Goal: Task Accomplishment & Management: Use online tool/utility

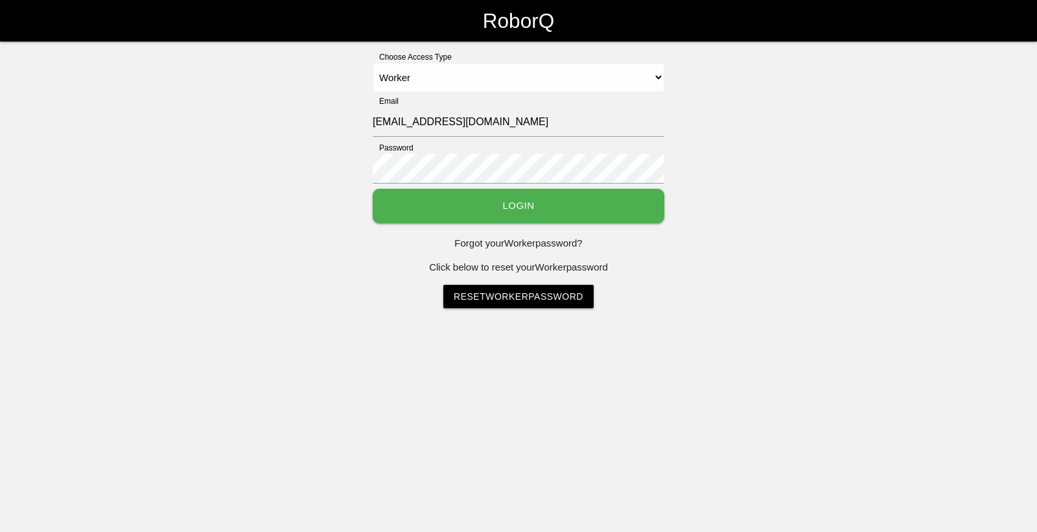
select select "Worker"
click at [518, 298] on link "Reset Worker Password" at bounding box center [518, 296] width 150 height 23
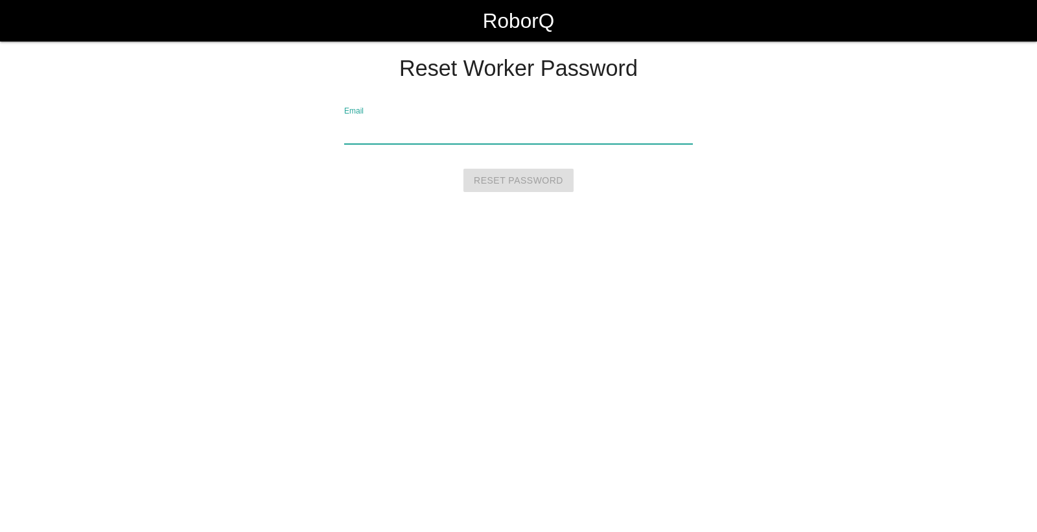
click at [378, 128] on input "Email" at bounding box center [518, 129] width 349 height 30
type input "[EMAIL_ADDRESS][DOMAIN_NAME]"
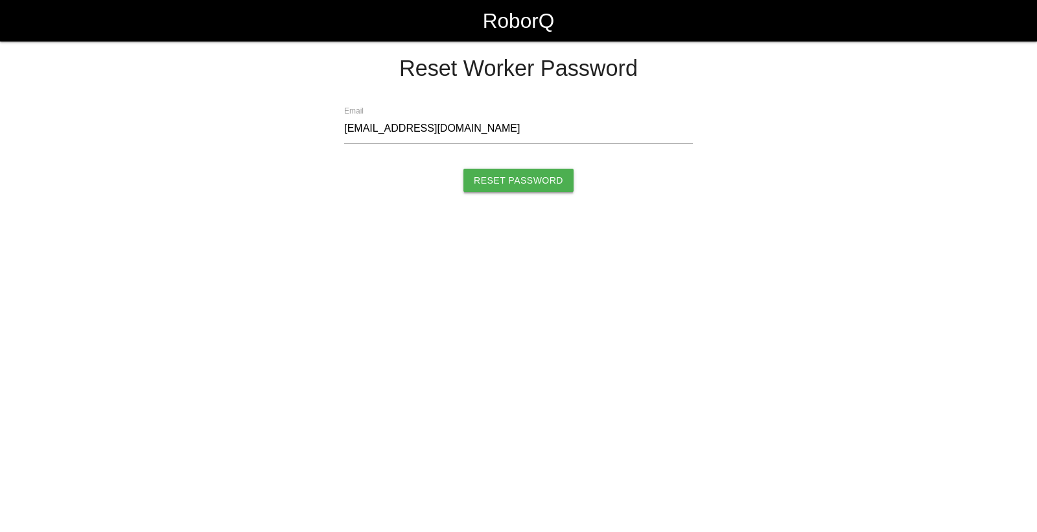
click at [507, 183] on input "Reset Password" at bounding box center [518, 180] width 110 height 23
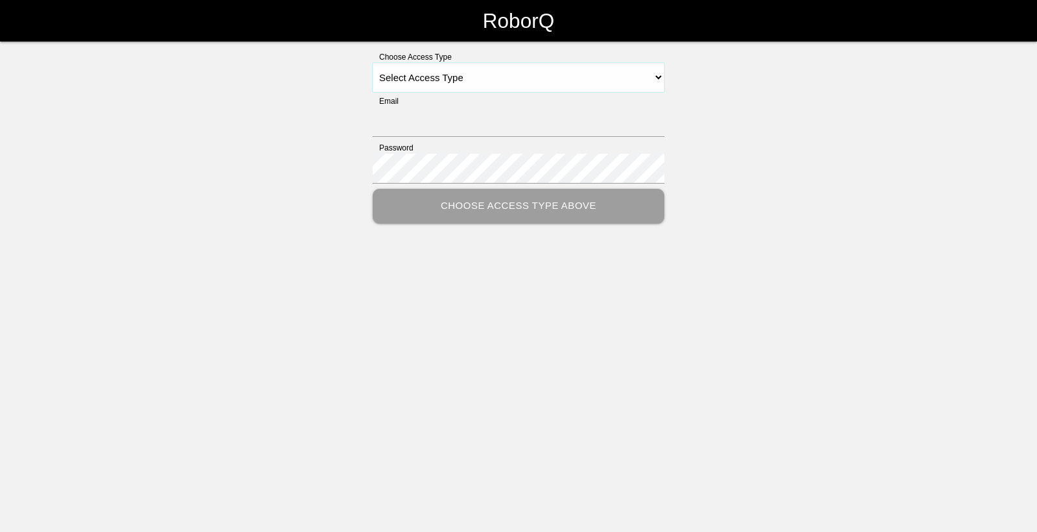
click at [624, 69] on select "Select Access Type Admin Customer Supervisor Worker" at bounding box center [519, 77] width 292 height 29
select select "Worker"
click at [373, 63] on select "Select Access Type Admin Customer Supervisor Worker" at bounding box center [519, 77] width 292 height 29
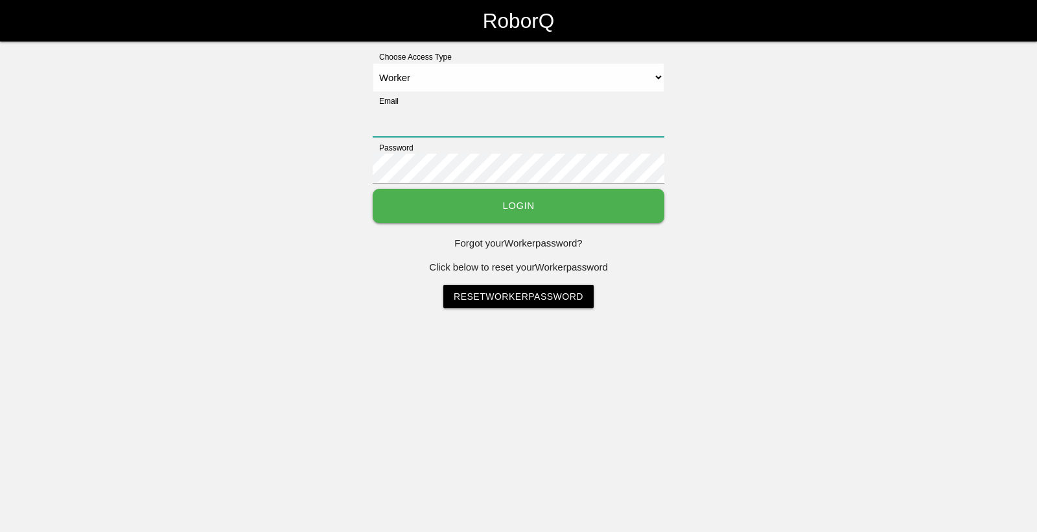
click at [503, 117] on input "Email" at bounding box center [519, 122] width 292 height 30
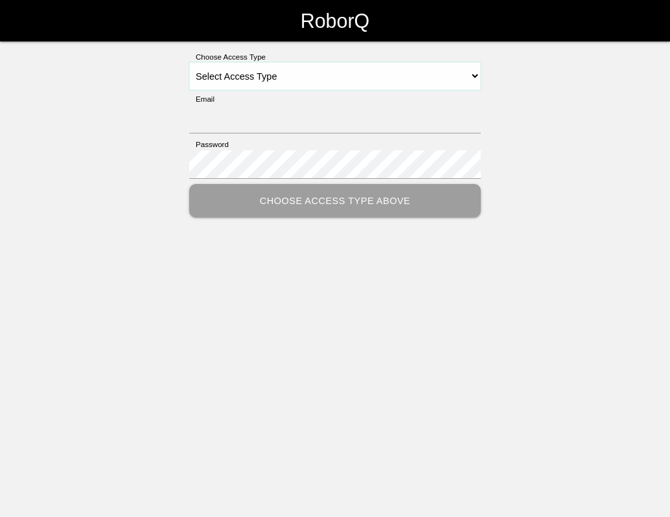
click at [475, 76] on select "Select Access Type Admin Customer Supervisor Worker" at bounding box center [335, 76] width 292 height 29
select select "Worker"
click at [189, 62] on select "Select Access Type Admin Customer Supervisor Worker" at bounding box center [335, 76] width 292 height 29
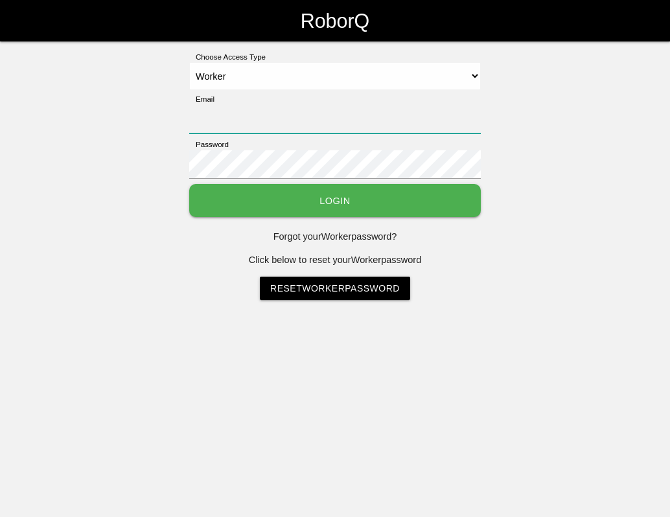
click at [222, 124] on input "Email" at bounding box center [335, 119] width 292 height 29
type input "[EMAIL_ADDRESS][DOMAIN_NAME]"
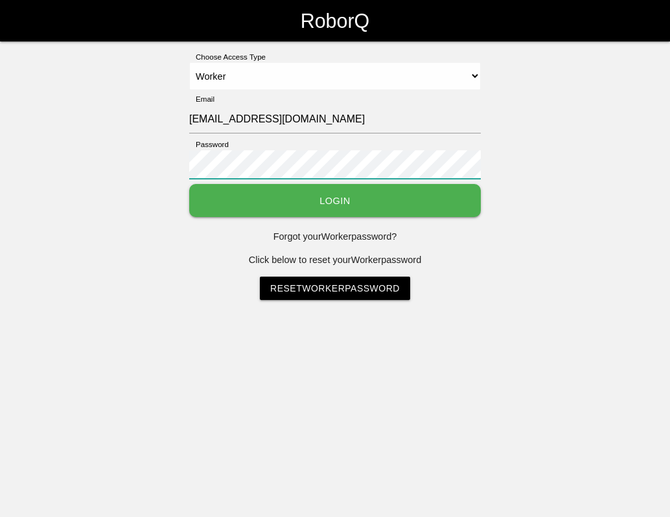
click at [189, 184] on button "Login" at bounding box center [335, 200] width 292 height 33
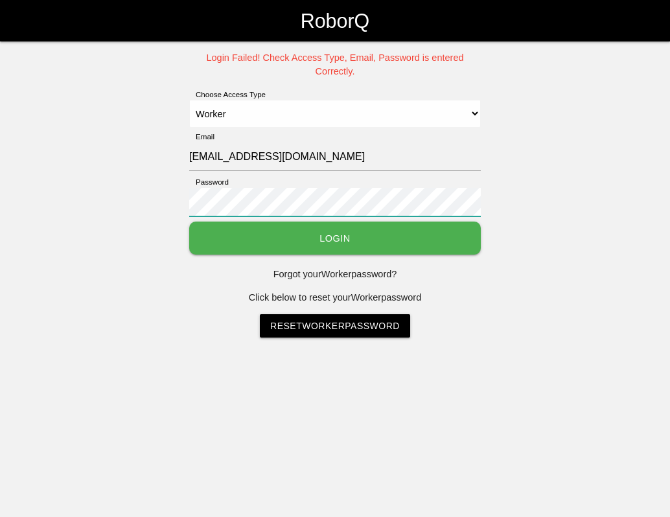
click at [189, 222] on button "Login" at bounding box center [335, 238] width 292 height 33
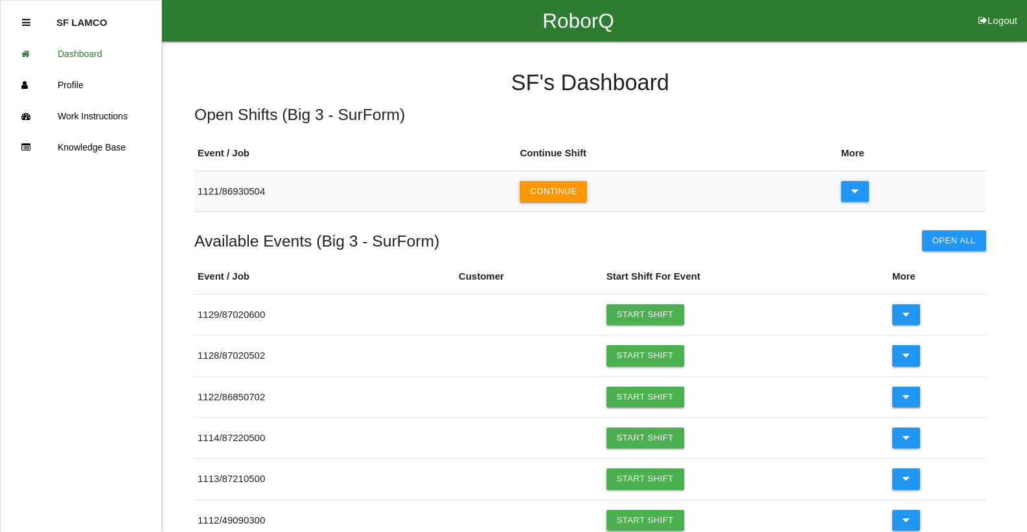
click at [554, 191] on button "Continue" at bounding box center [553, 191] width 67 height 21
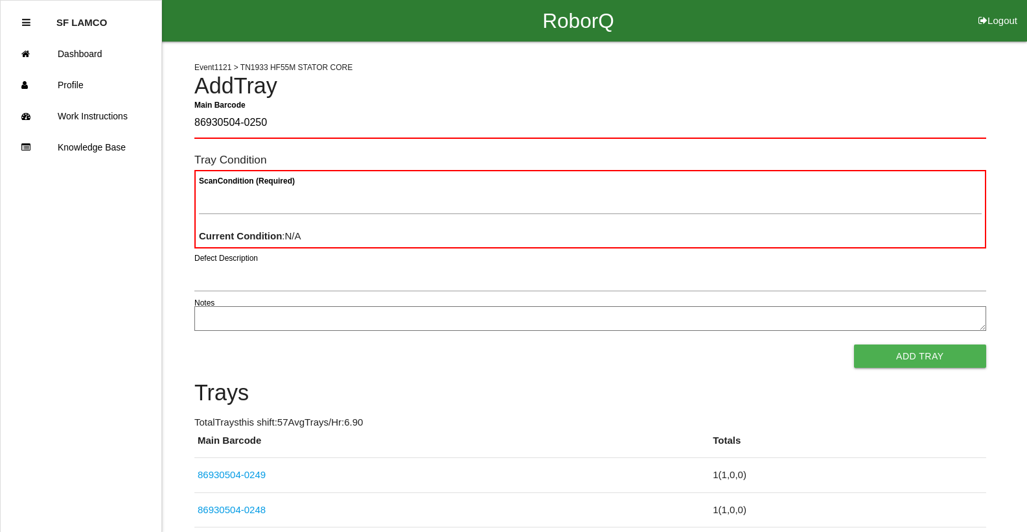
type Barcode "86930504-0250"
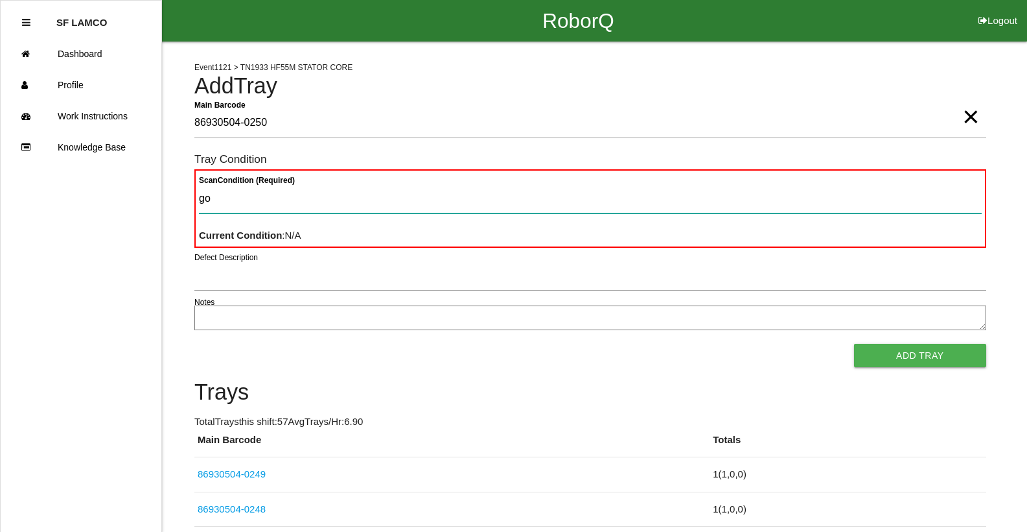
type Condition "goo"
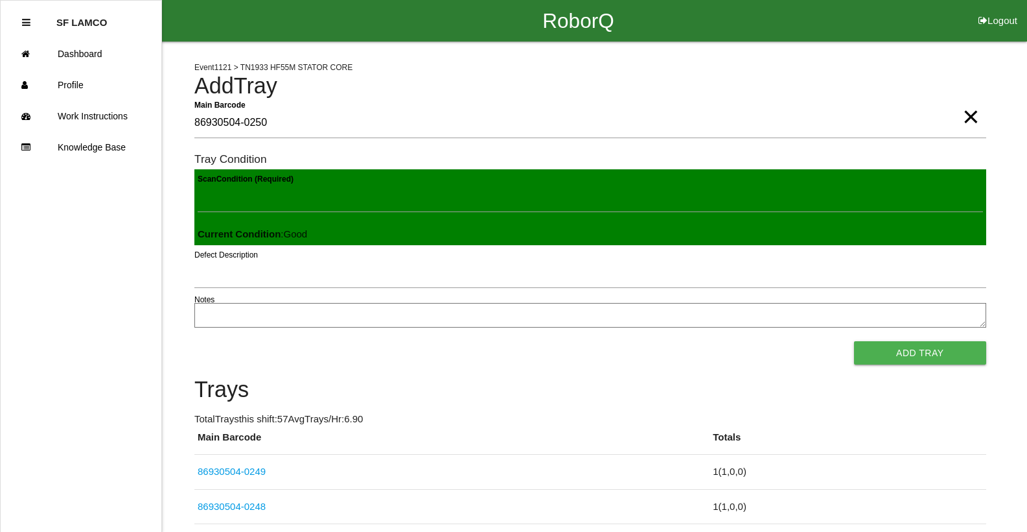
click at [670, 341] on button "Add Tray" at bounding box center [920, 352] width 132 height 23
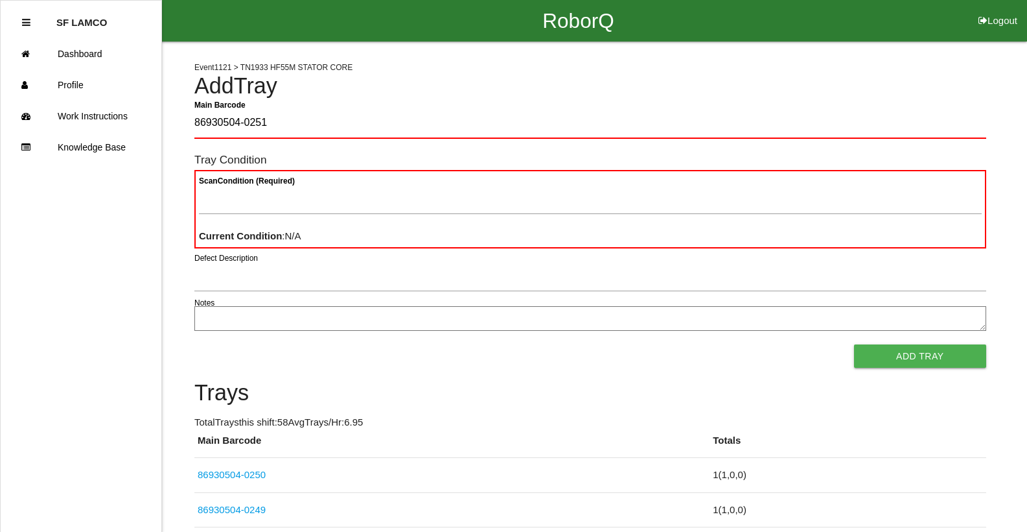
type Barcode "86930504-0251"
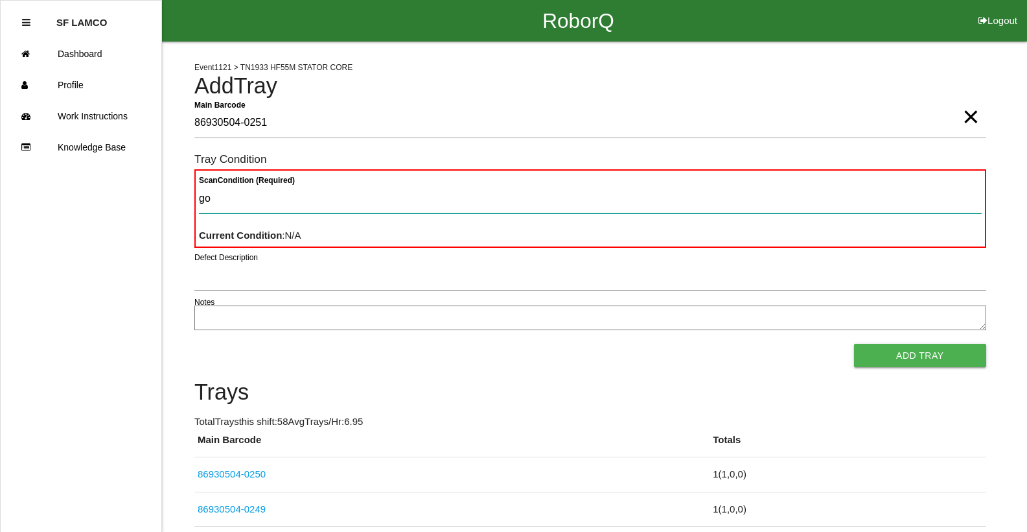
type Condition "goo"
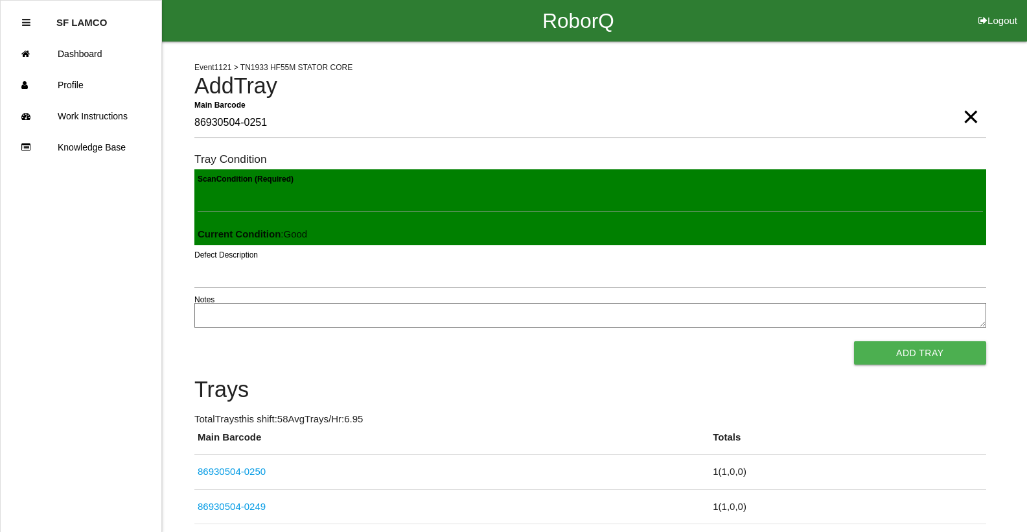
click at [670, 341] on button "Add Tray" at bounding box center [920, 352] width 132 height 23
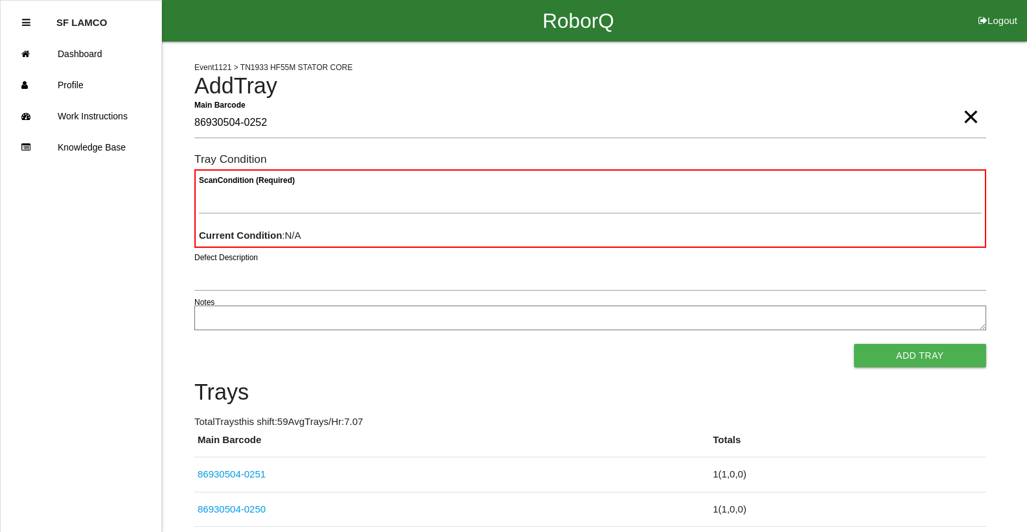
type Barcode "86930504-0252"
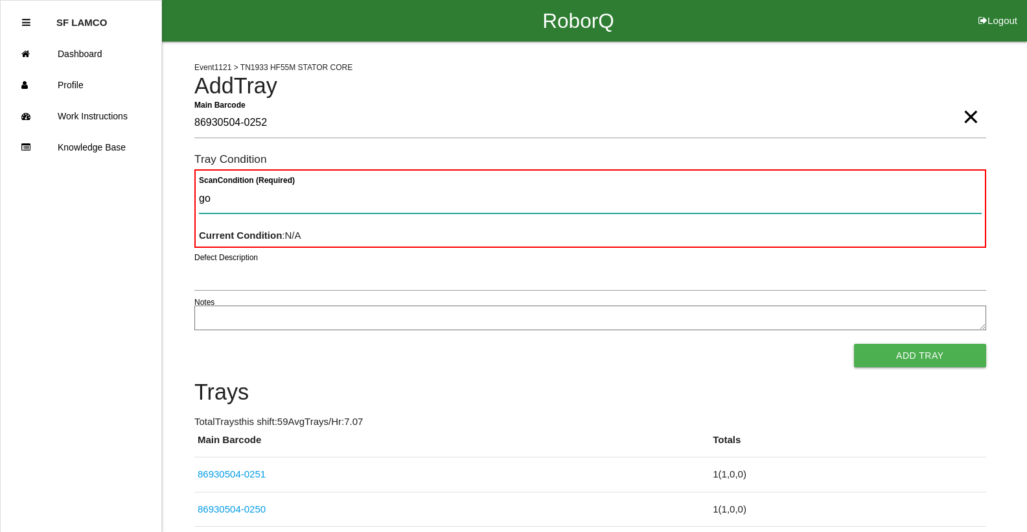
type Condition "goo"
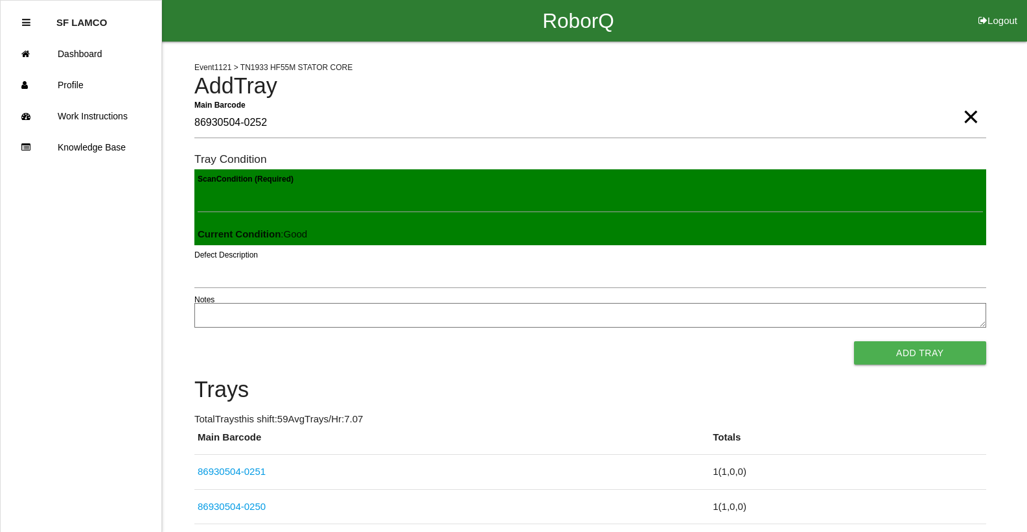
click at [670, 341] on button "Add Tray" at bounding box center [920, 352] width 132 height 23
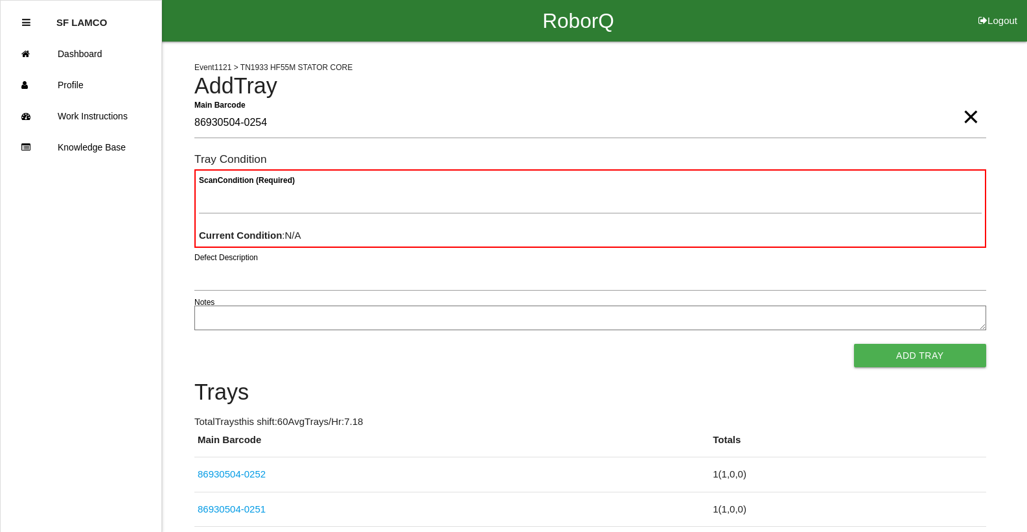
type Barcode "86930504-0254"
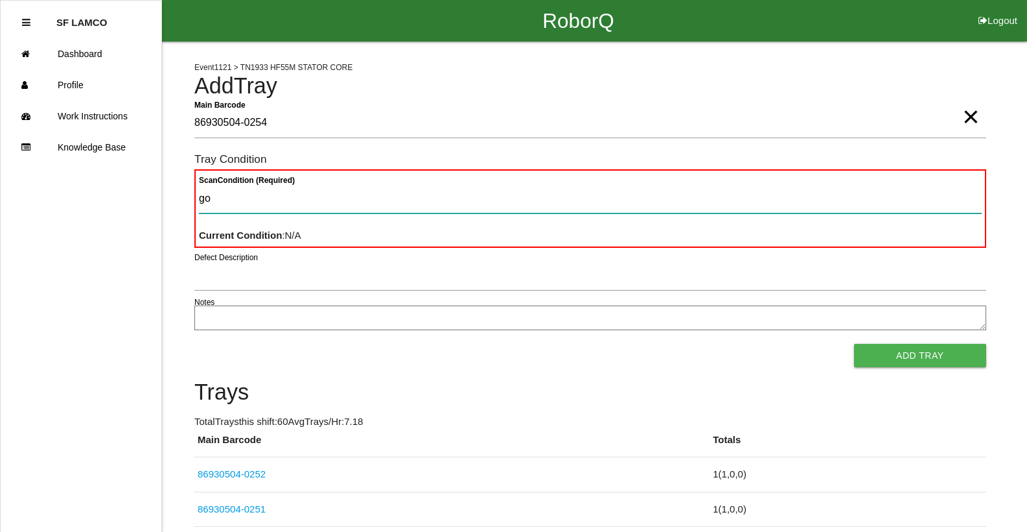
type Condition "goo"
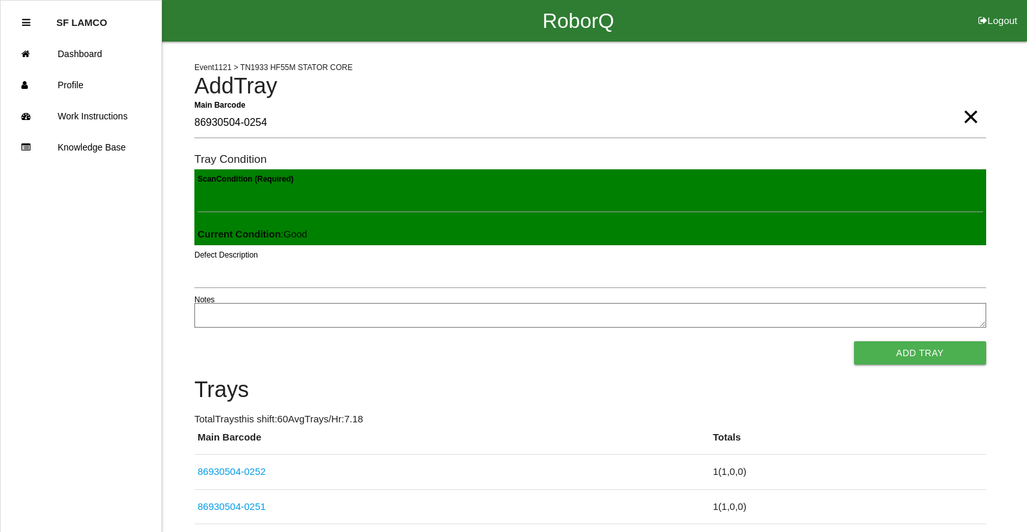
click at [670, 341] on button "Add Tray" at bounding box center [920, 352] width 132 height 23
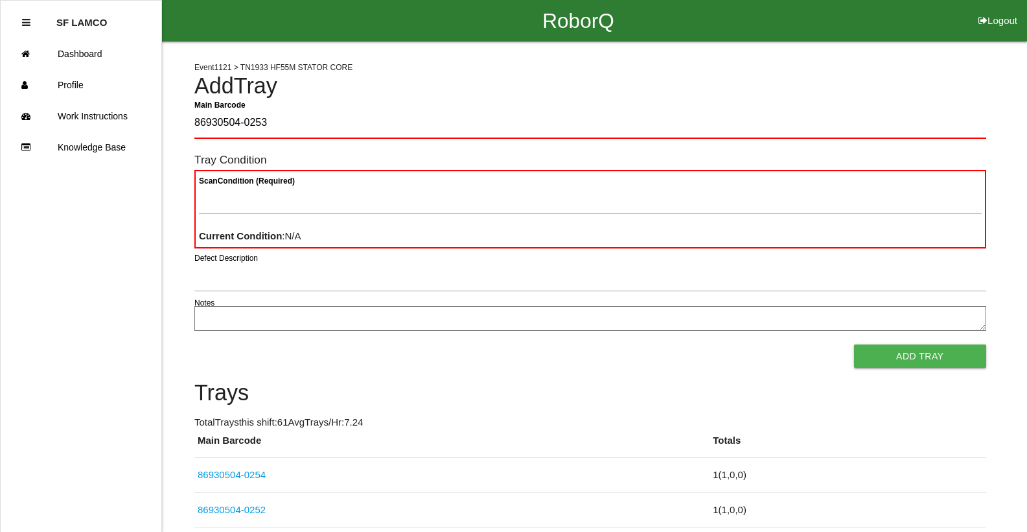
type Barcode "86930504-0253"
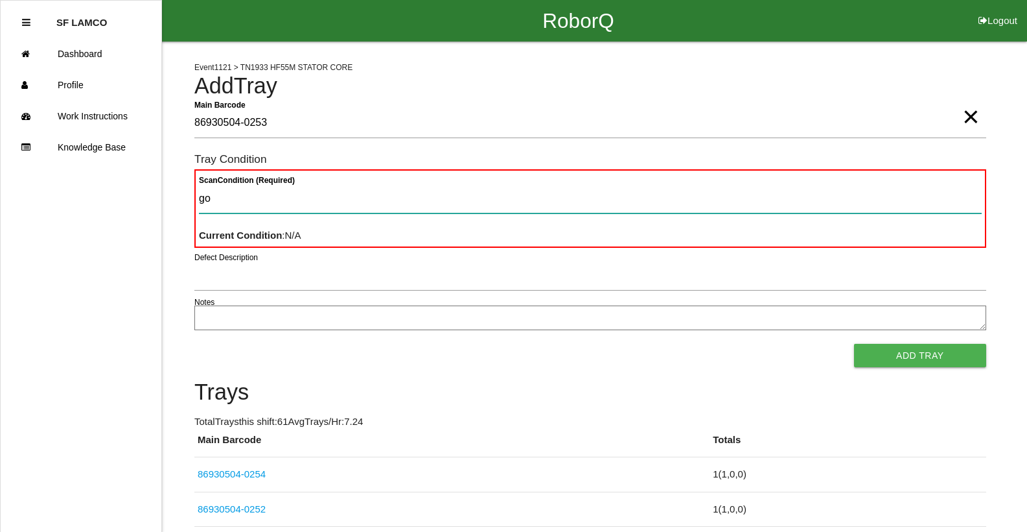
type Condition "goo"
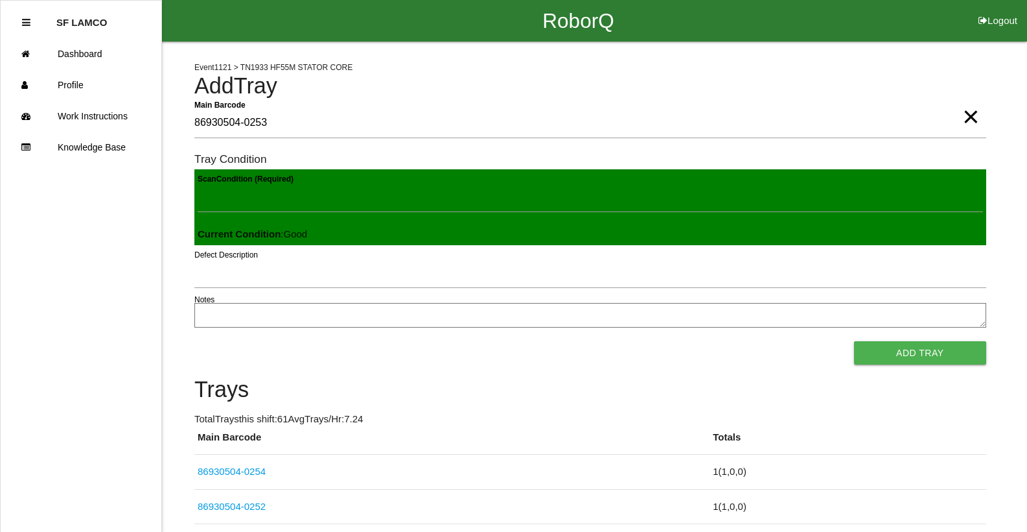
click at [670, 341] on button "Add Tray" at bounding box center [920, 352] width 132 height 23
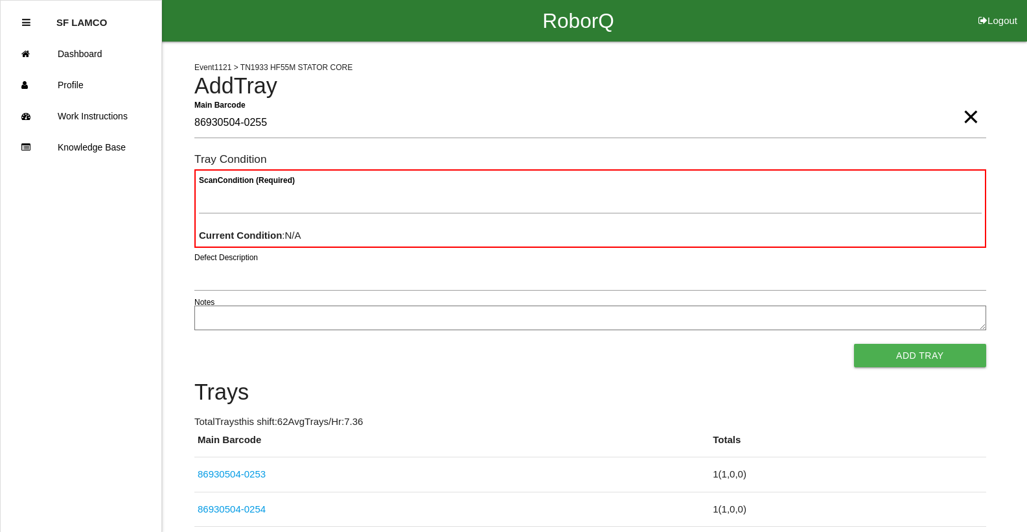
type Barcode "86930504-0255"
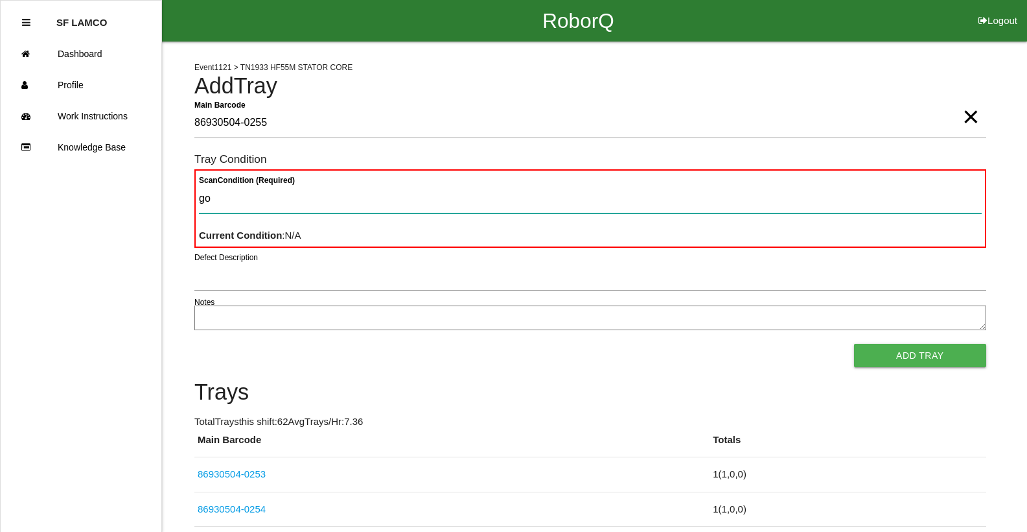
type Condition "goo"
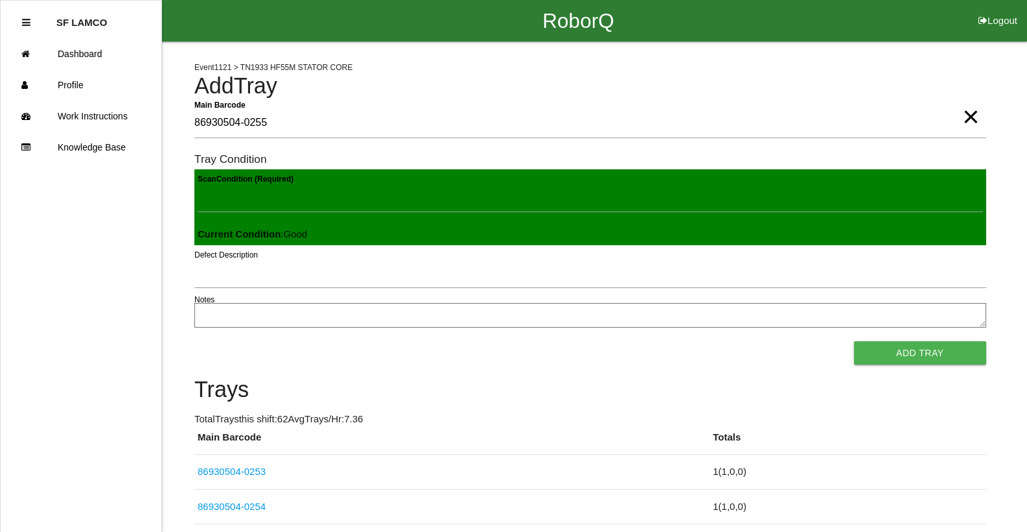
click at [670, 341] on button "Add Tray" at bounding box center [920, 352] width 132 height 23
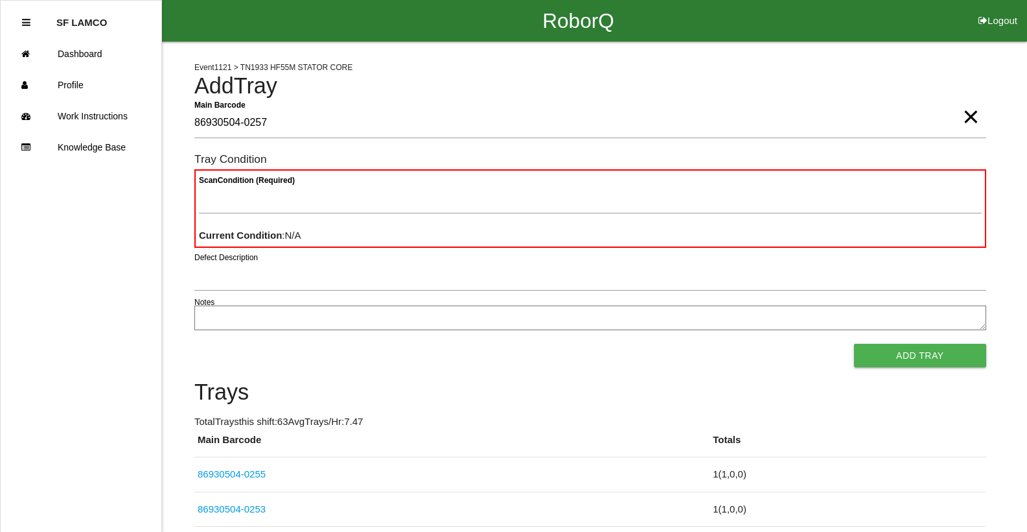
type Barcode "86930504-0257"
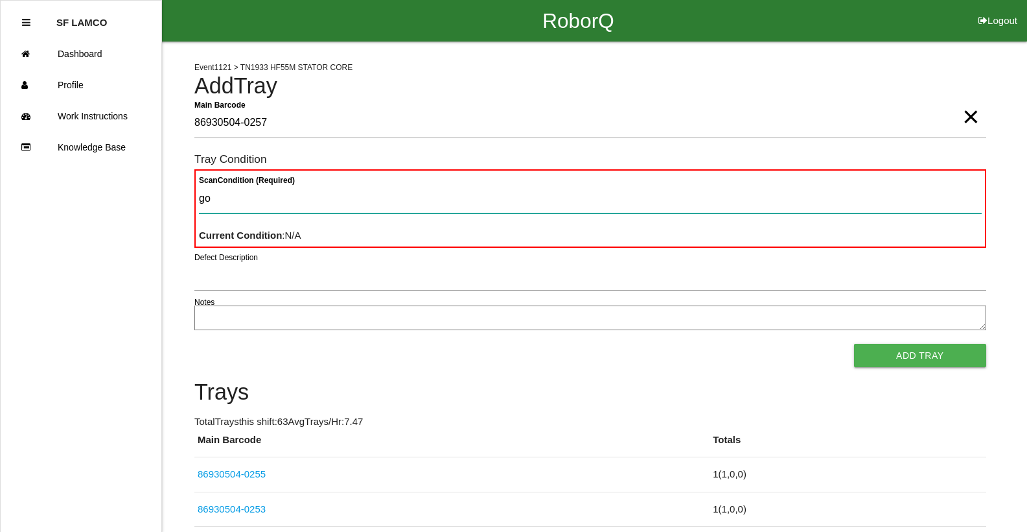
type Condition "goo"
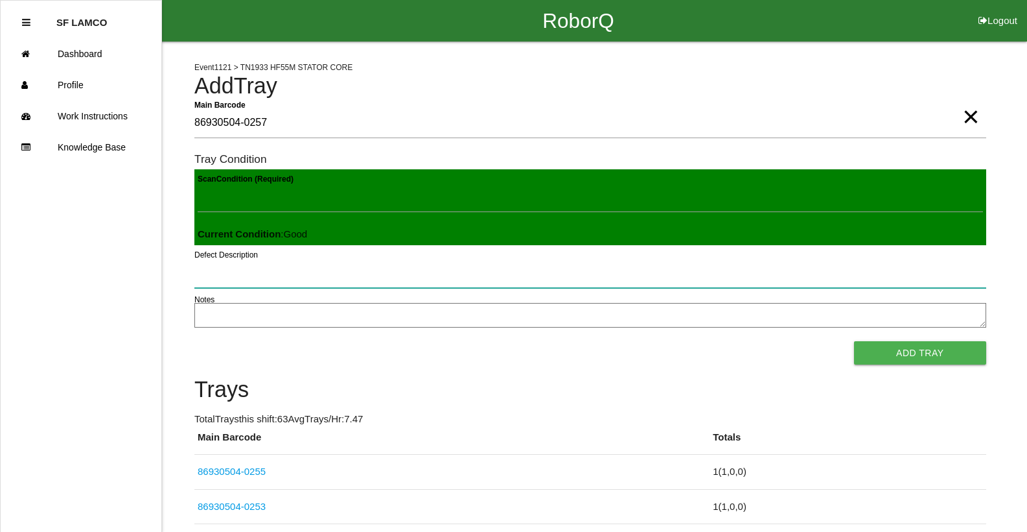
click at [670, 341] on button "Add Tray" at bounding box center [920, 352] width 132 height 23
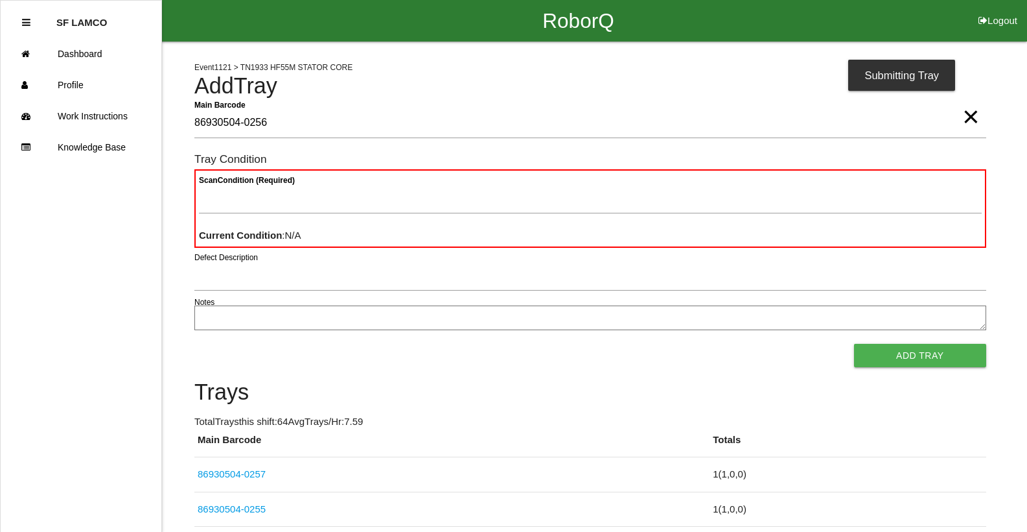
type Barcode "86930504-0256"
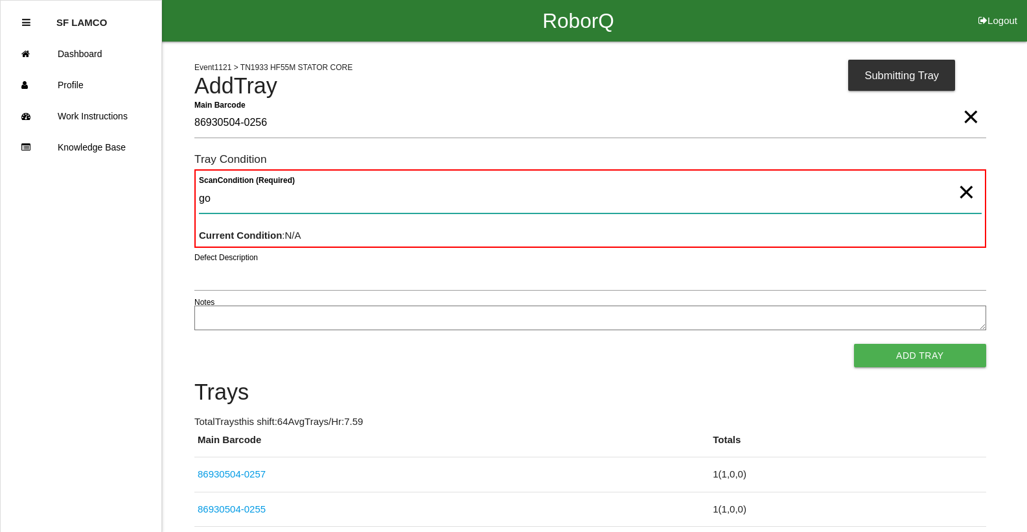
type Condition "goo"
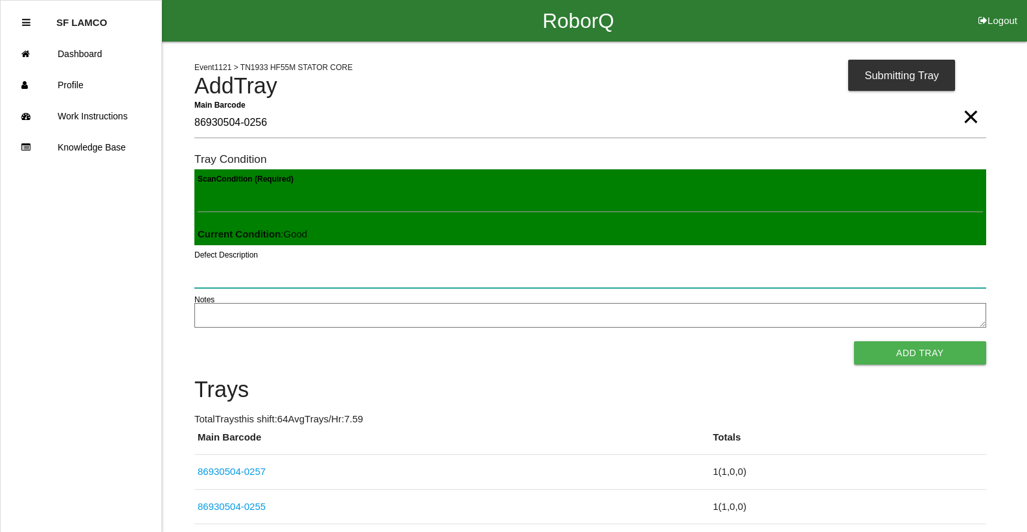
click at [670, 341] on button "Add Tray" at bounding box center [920, 352] width 132 height 23
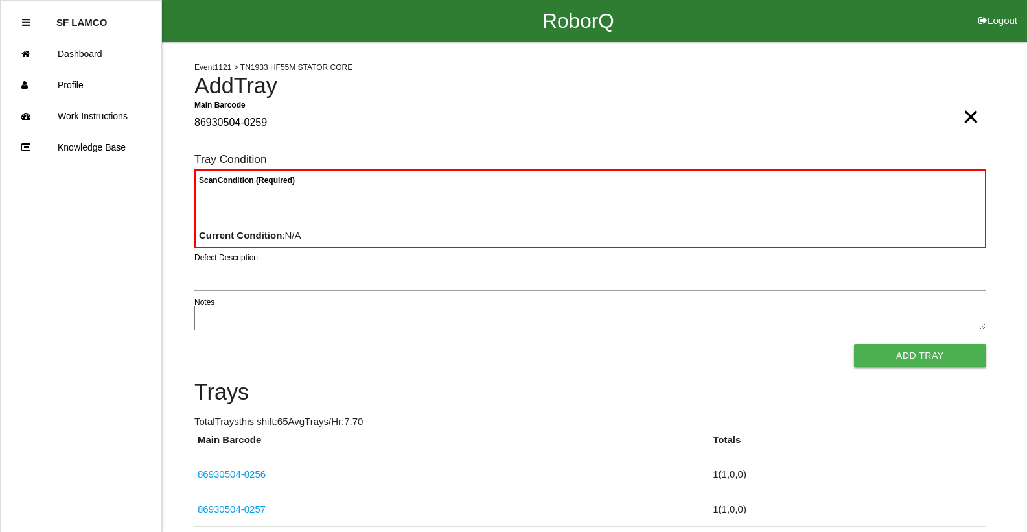
type Barcode "86930504-0259"
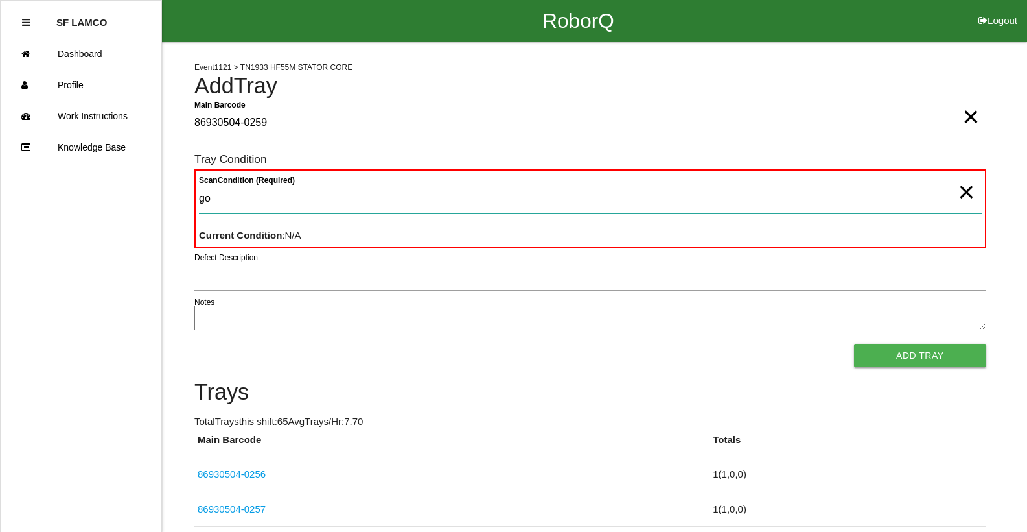
type Condition "goo"
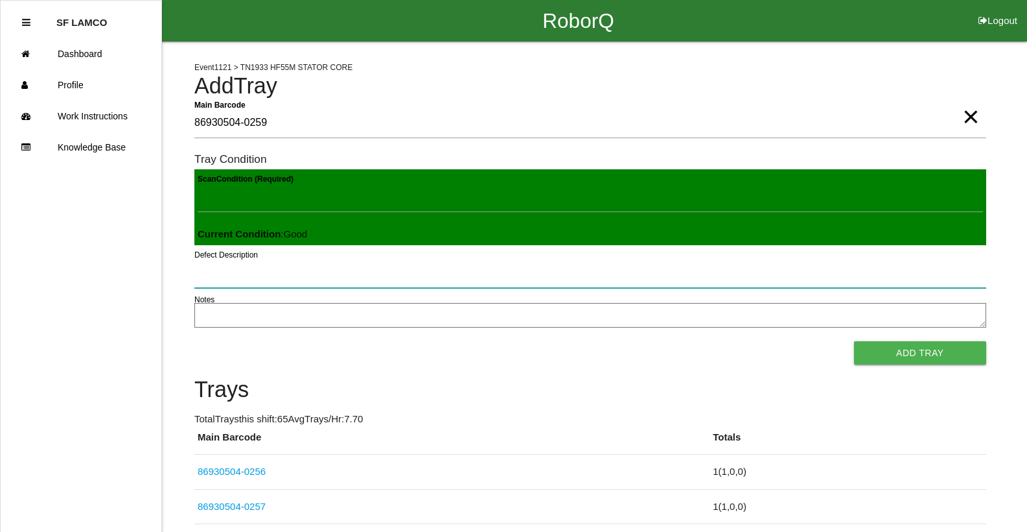
click at [670, 341] on button "Add Tray" at bounding box center [920, 352] width 132 height 23
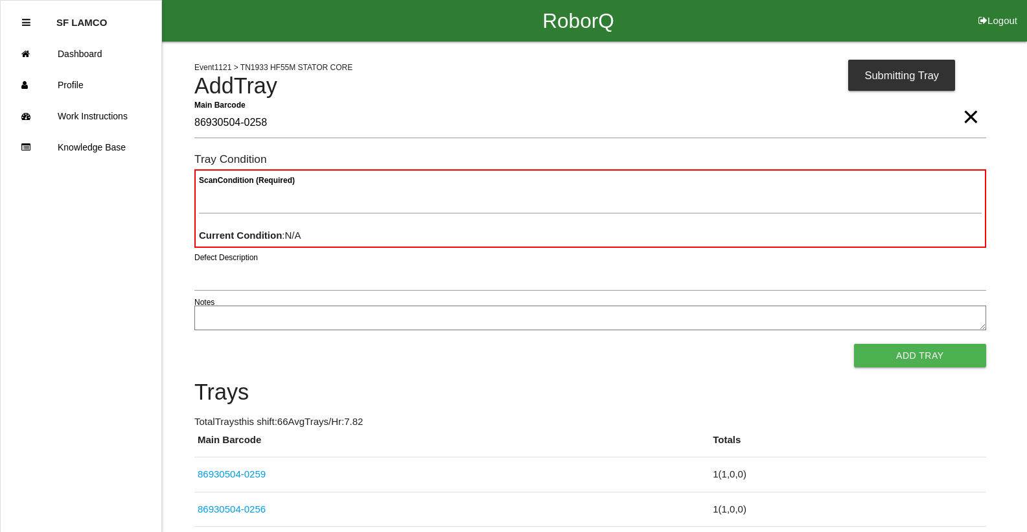
type Barcode "86930504-0258"
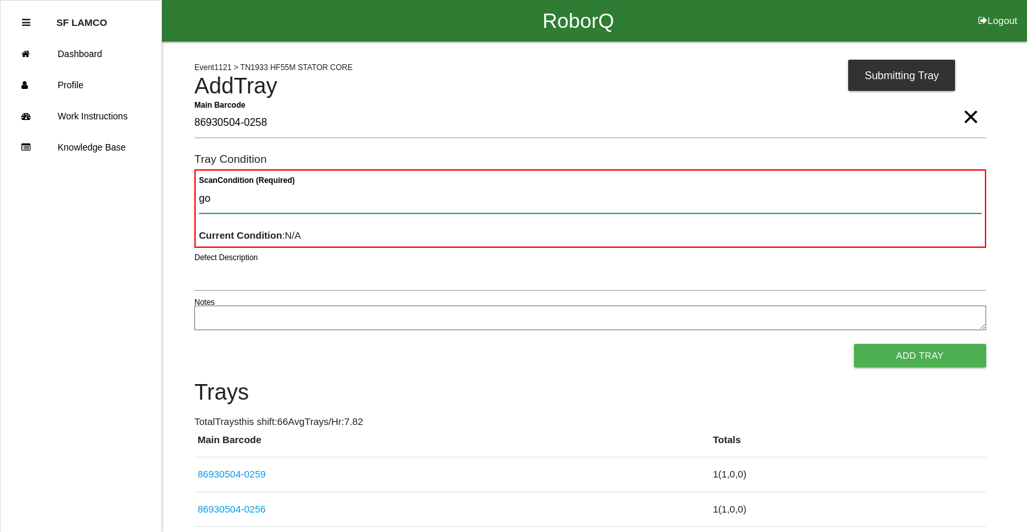
type Condition "goo"
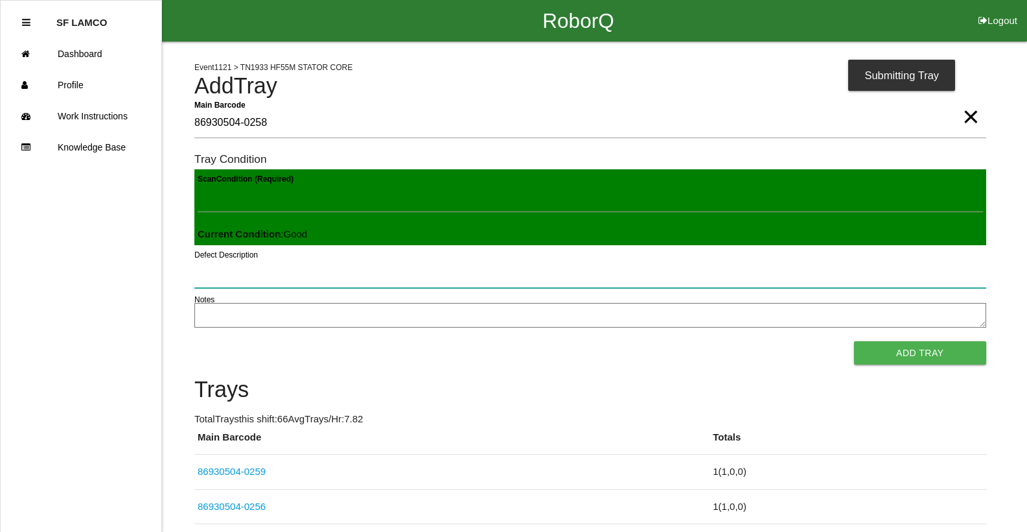
click at [670, 341] on button "Add Tray" at bounding box center [920, 352] width 132 height 23
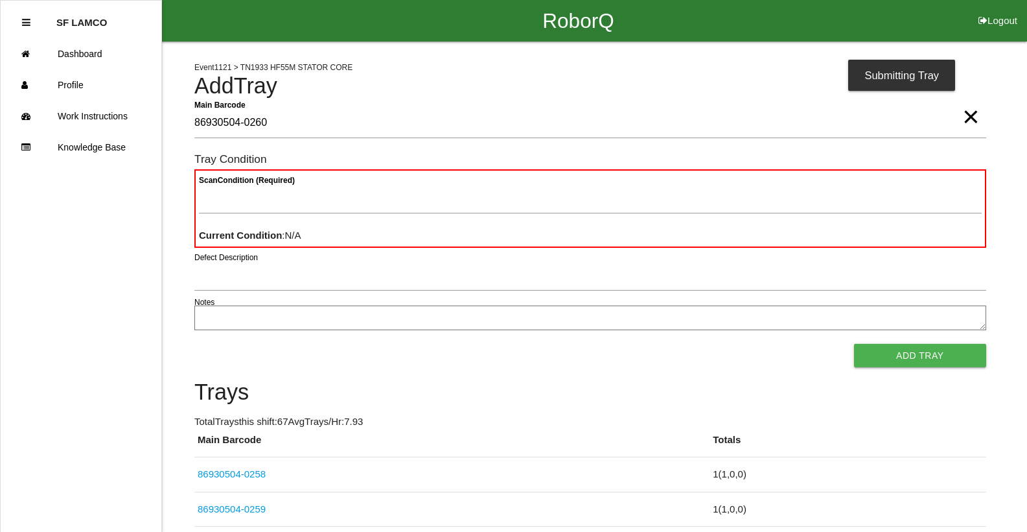
type Barcode "86930504-0260"
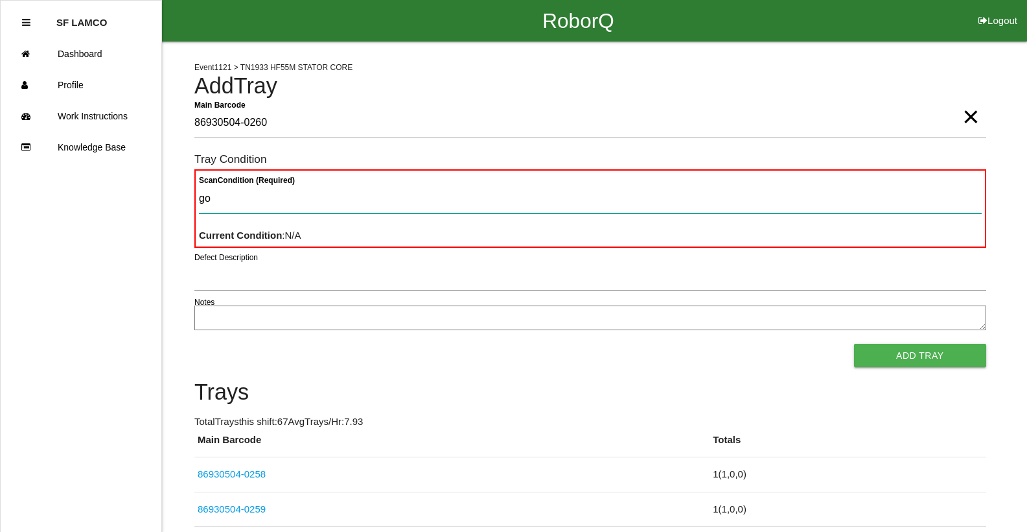
type Condition "goo"
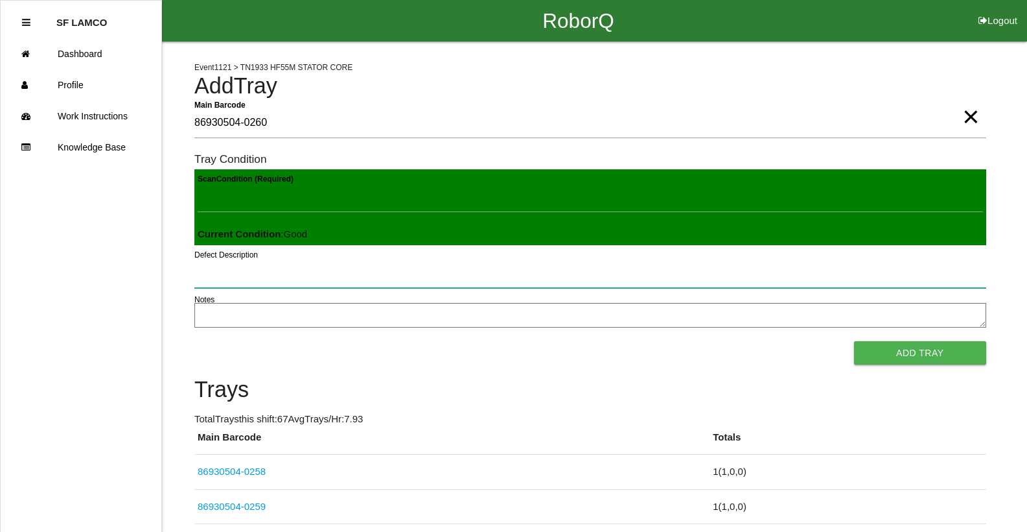
click at [670, 341] on button "Add Tray" at bounding box center [920, 352] width 132 height 23
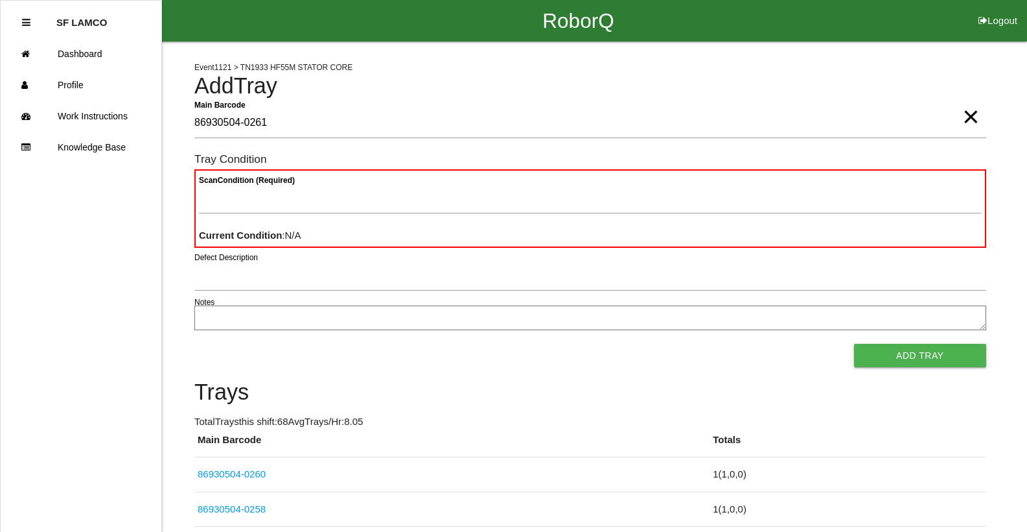
type Barcode "86930504-0261"
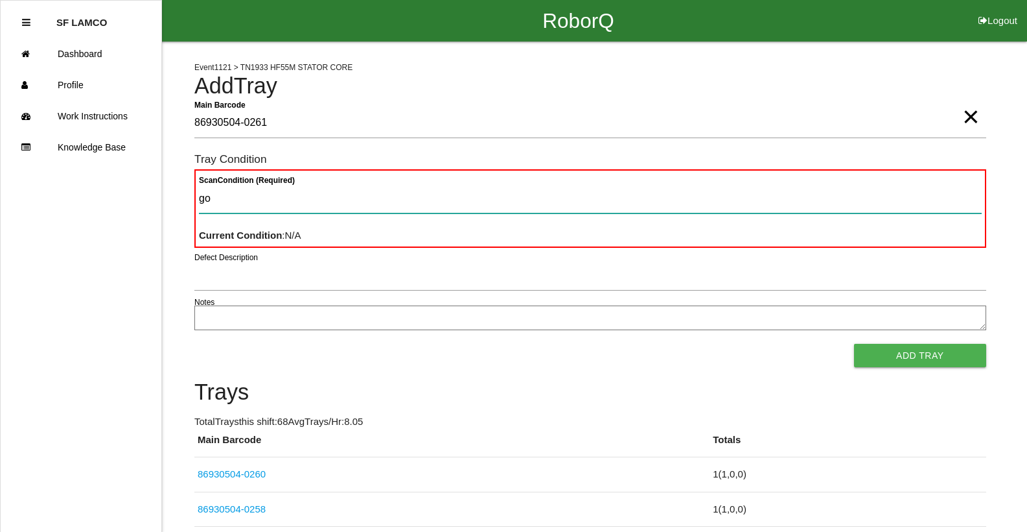
type Condition "goo"
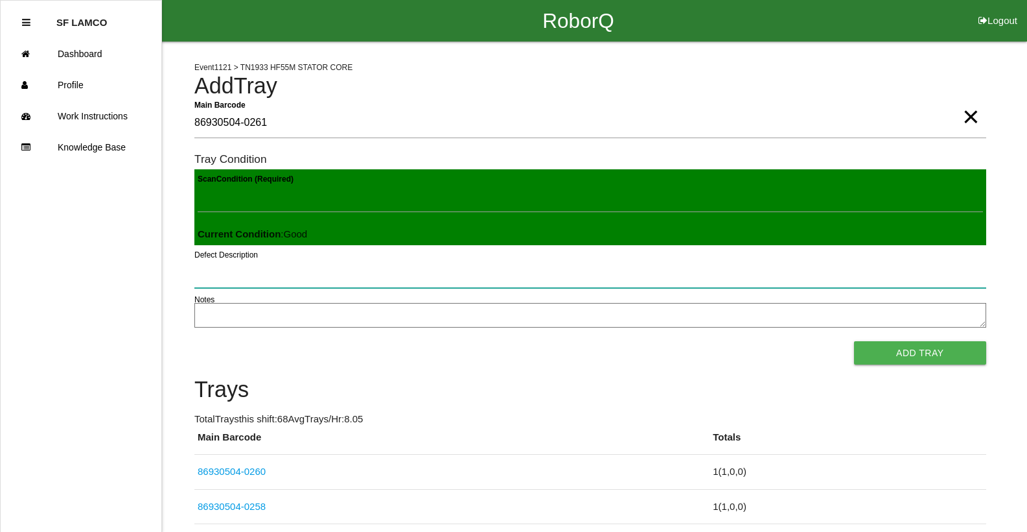
click at [670, 341] on button "Add Tray" at bounding box center [920, 352] width 132 height 23
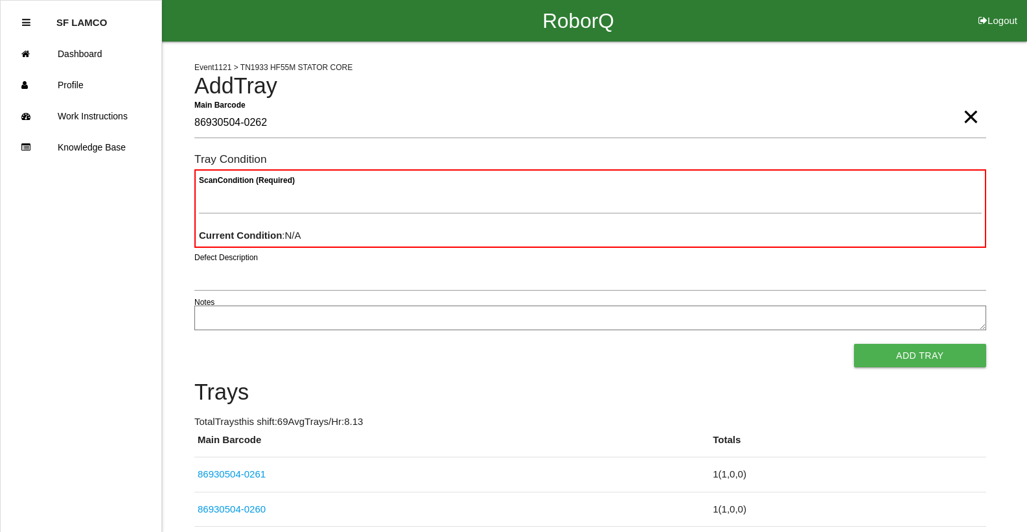
type Barcode "86930504-0262"
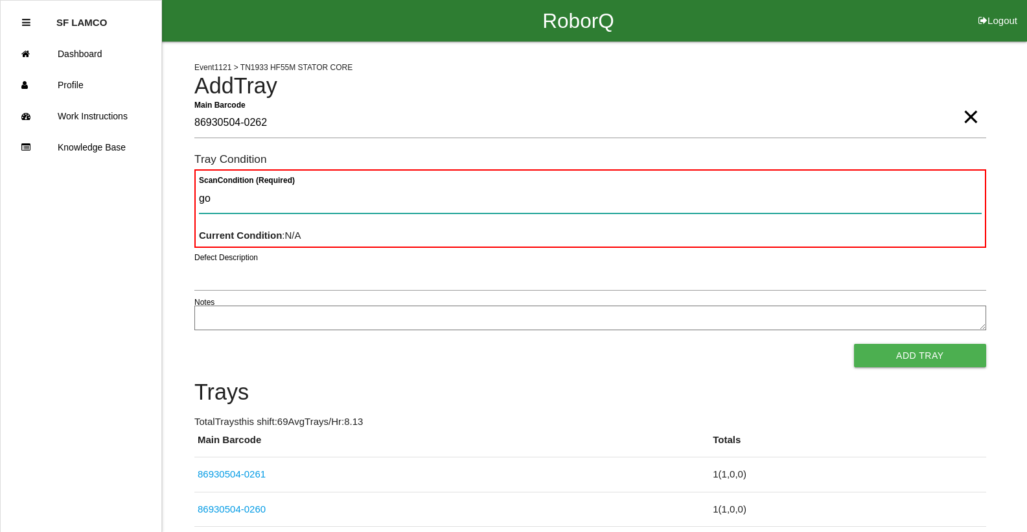
type Condition "goo"
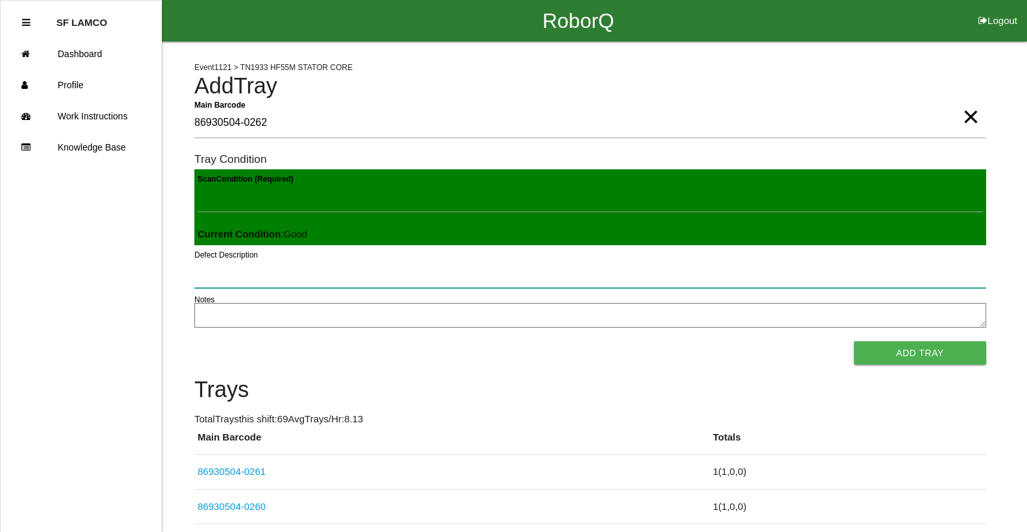
click at [670, 341] on button "Add Tray" at bounding box center [920, 352] width 132 height 23
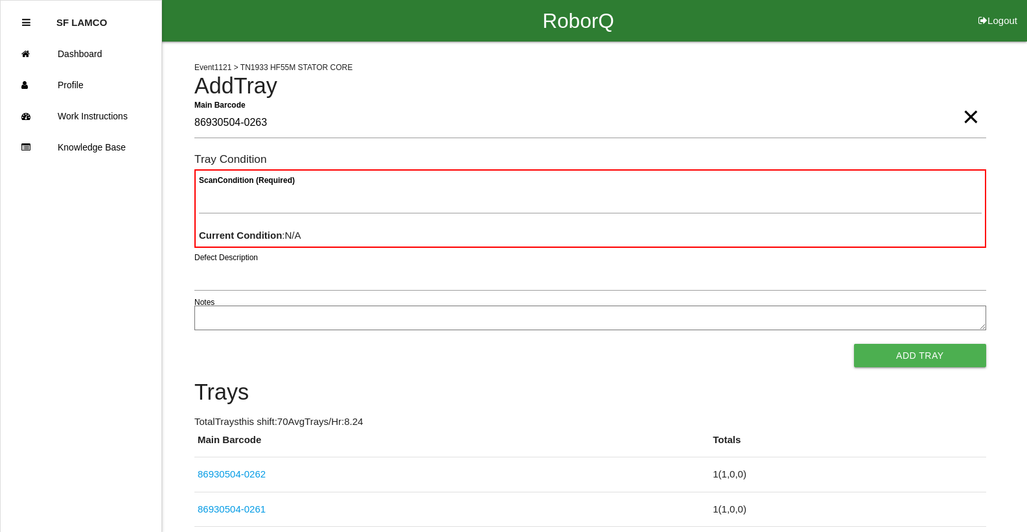
type Barcode "86930504-0263"
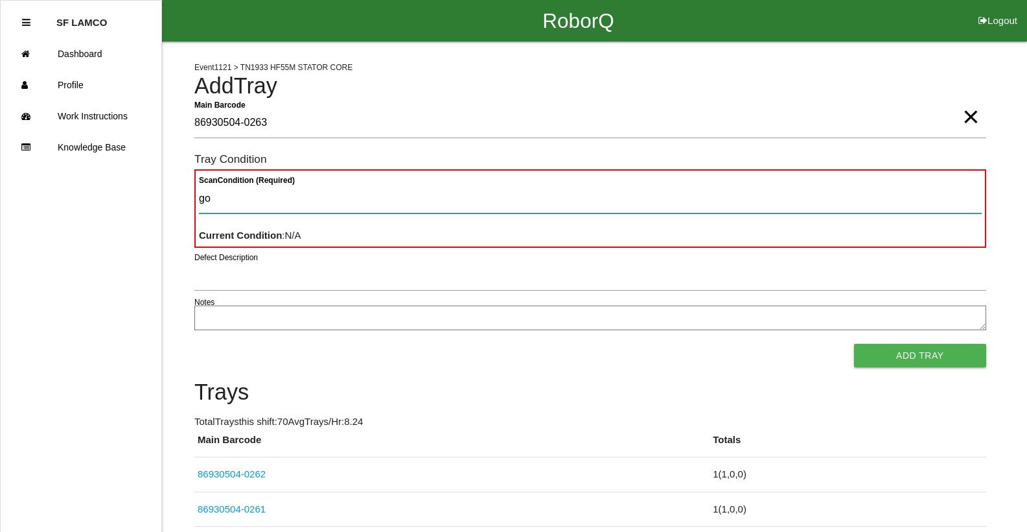
type Condition "goo"
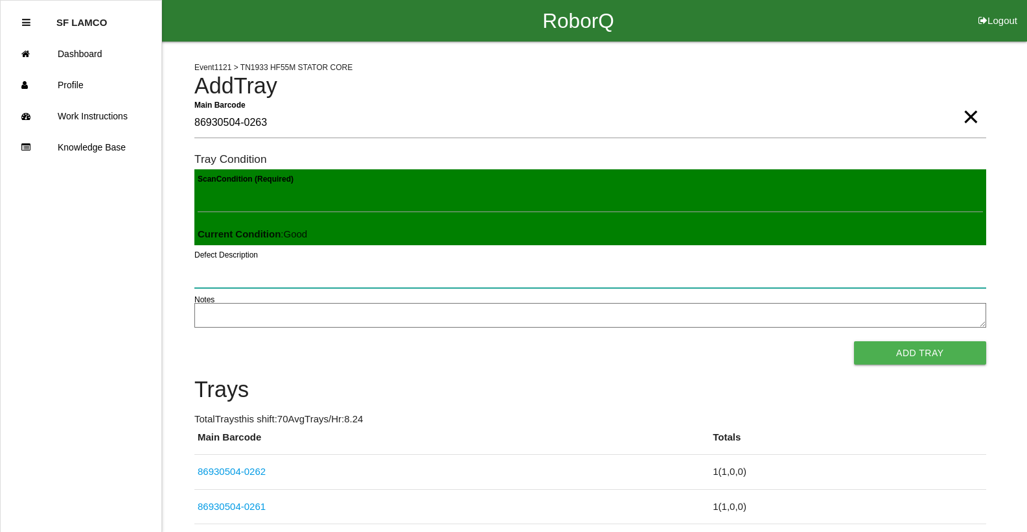
click at [670, 341] on button "Add Tray" at bounding box center [920, 352] width 132 height 23
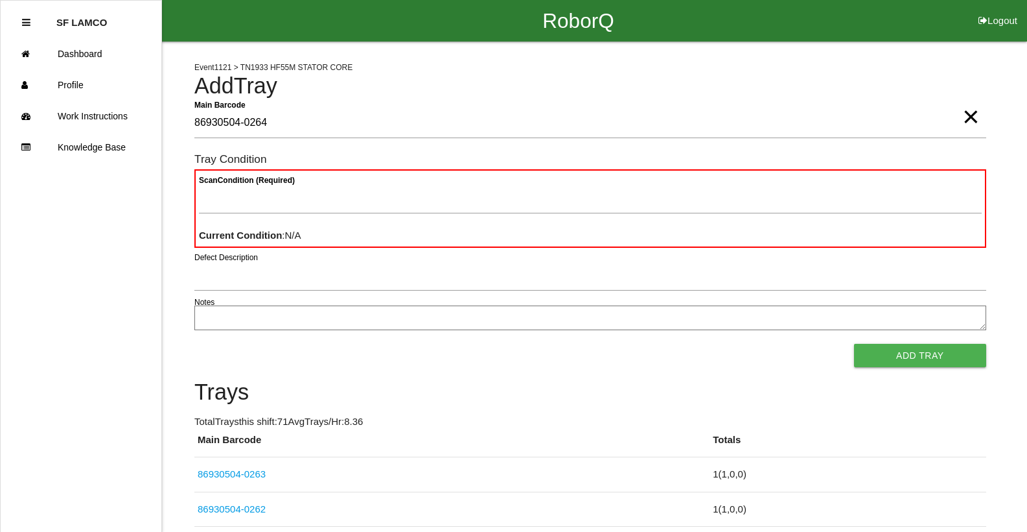
type Barcode "86930504-0264"
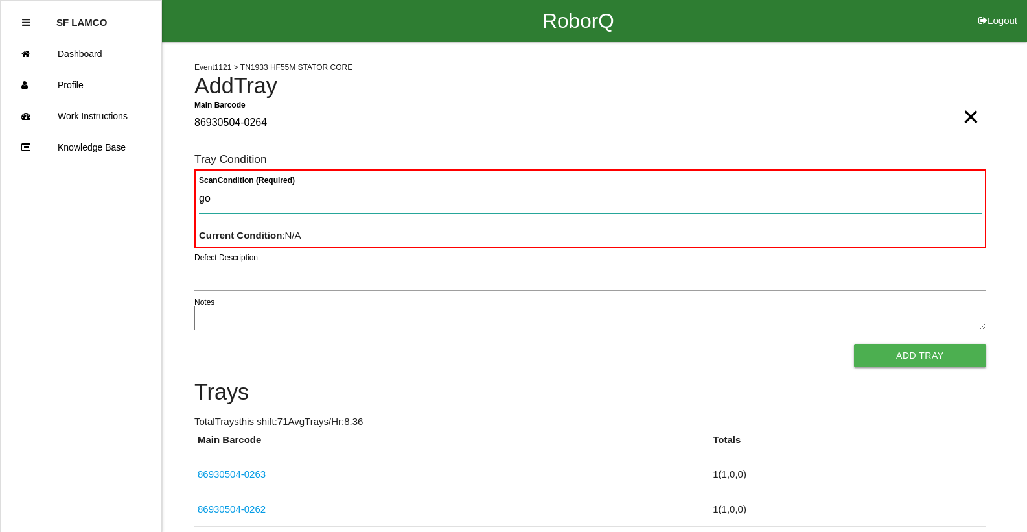
type Condition "goo"
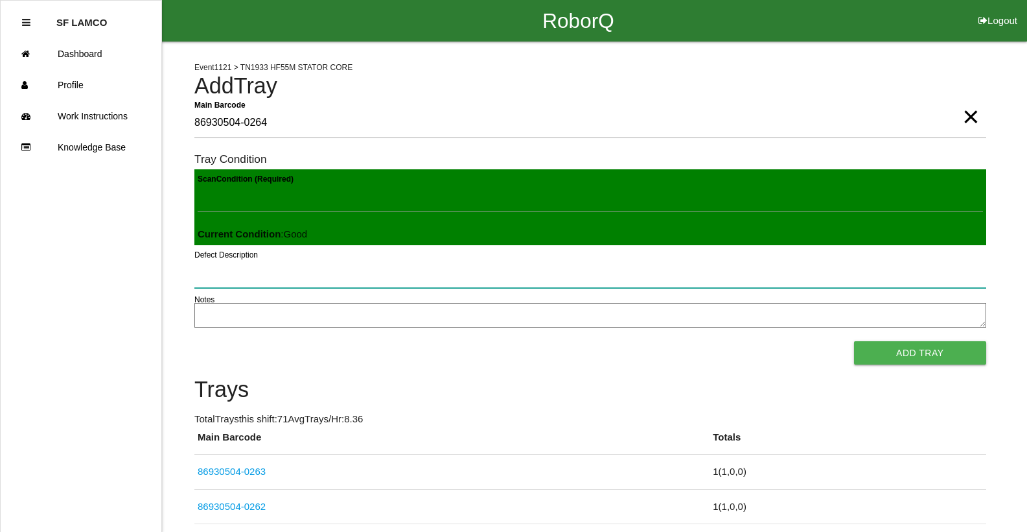
click at [670, 341] on button "Add Tray" at bounding box center [920, 352] width 132 height 23
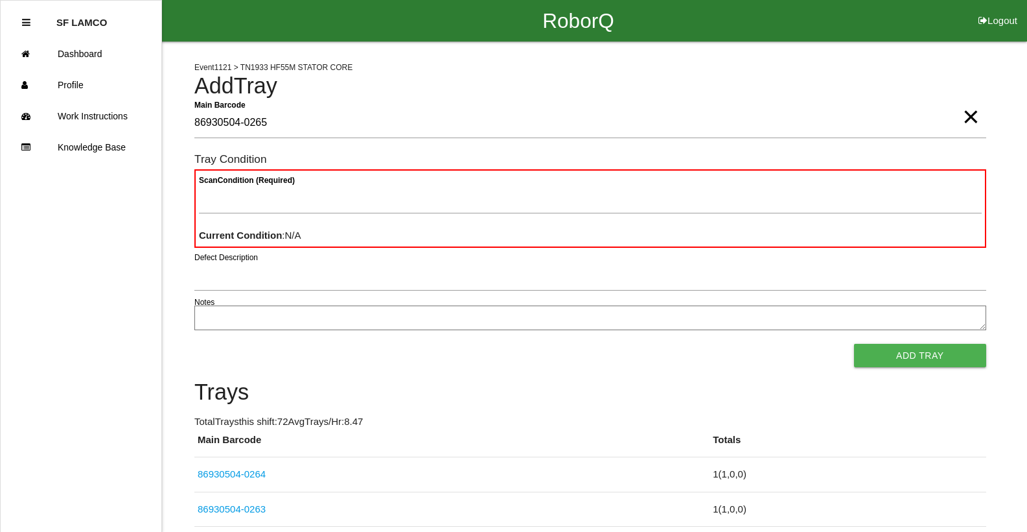
type Barcode "86930504-0265"
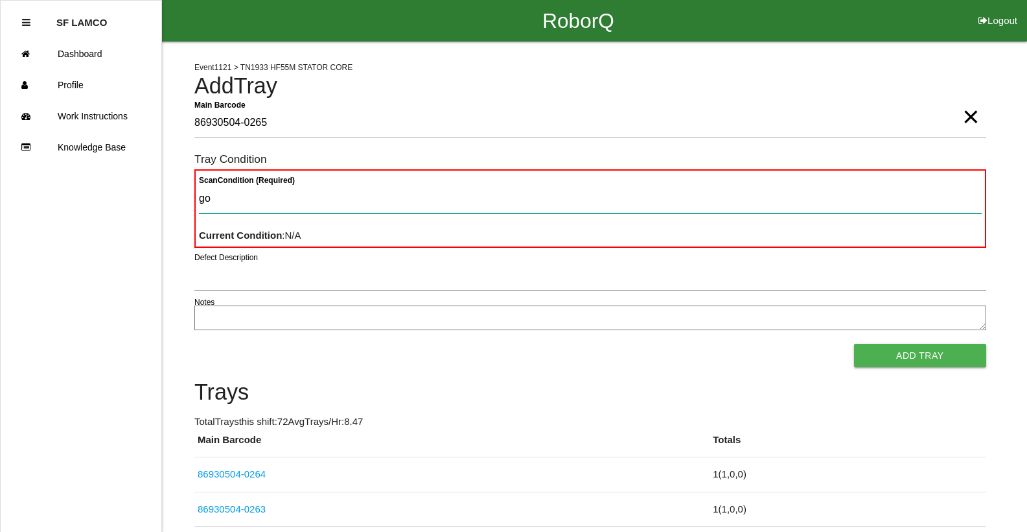
type Condition "goo"
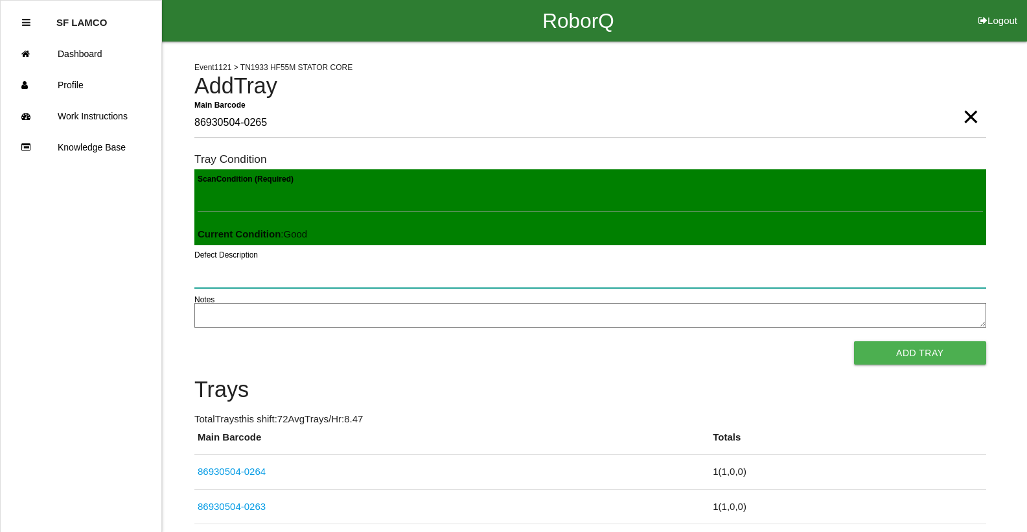
click at [670, 341] on button "Add Tray" at bounding box center [920, 352] width 132 height 23
